Goal: Information Seeking & Learning: Learn about a topic

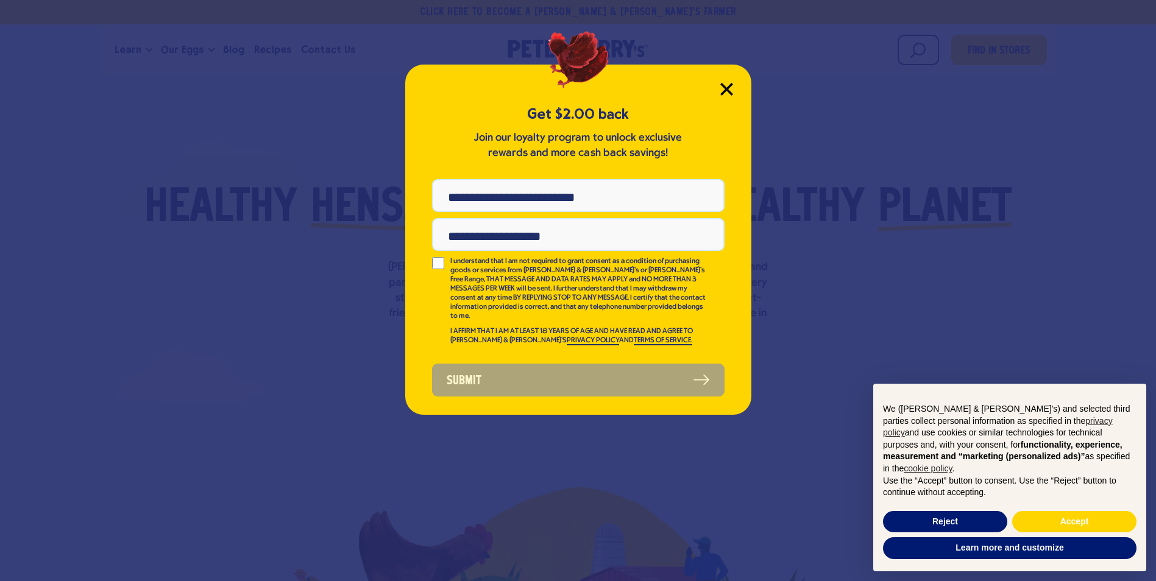
click at [729, 92] on icon "Close Modal" at bounding box center [726, 88] width 11 height 11
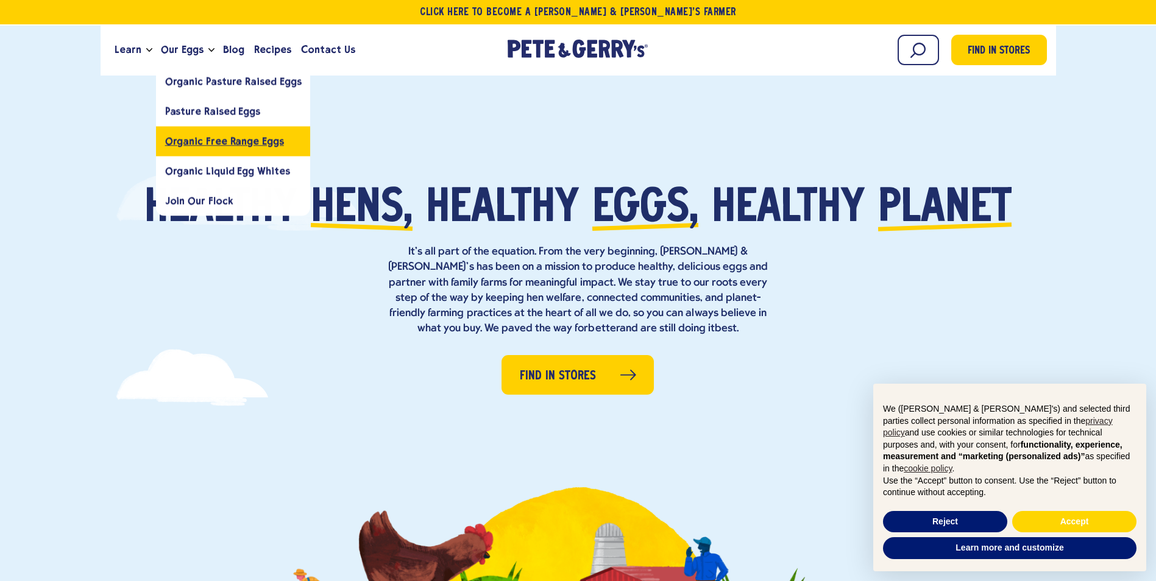
click at [267, 143] on span "Organic Free Range Eggs" at bounding box center [224, 141] width 119 height 12
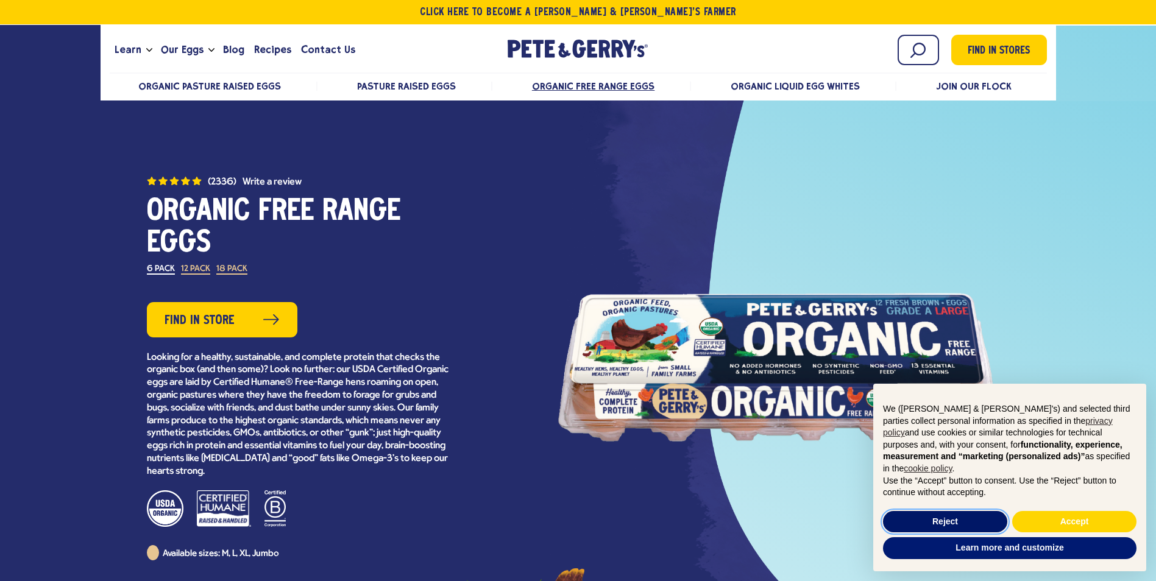
click at [973, 523] on button "Reject" at bounding box center [945, 522] width 124 height 22
